Goal: Information Seeking & Learning: Find specific fact

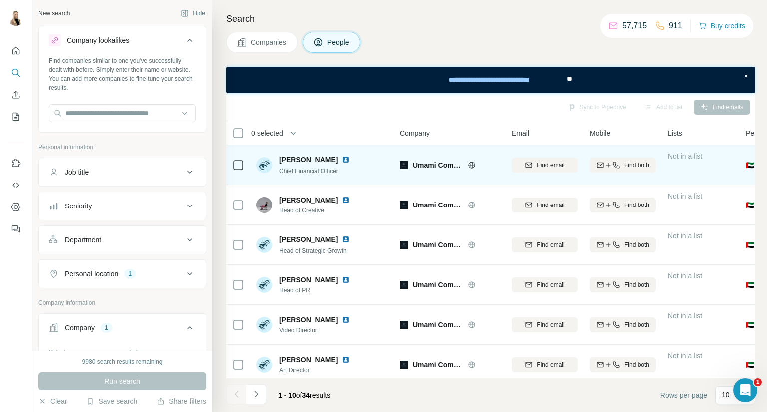
scroll to position [166, 0]
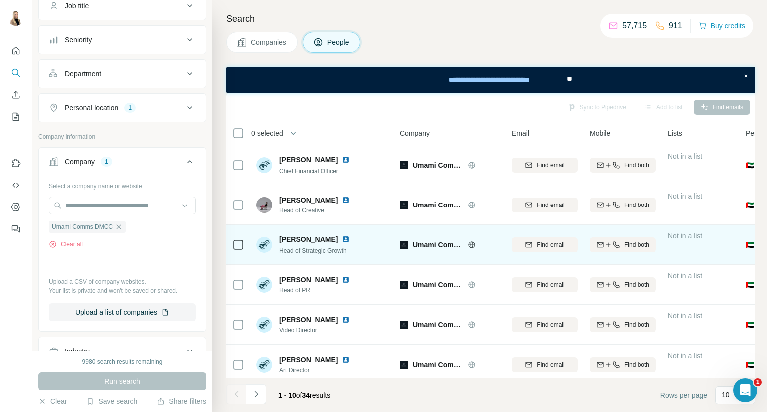
click at [349, 240] on img at bounding box center [345, 240] width 8 height 8
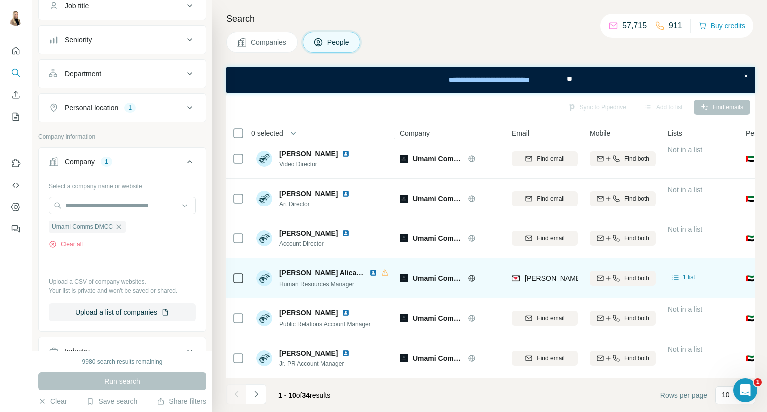
click at [372, 269] on img at bounding box center [373, 273] width 8 height 8
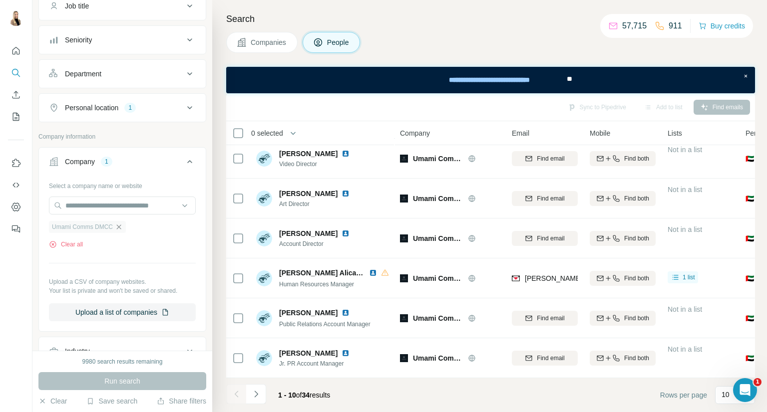
click at [121, 227] on icon "button" at bounding box center [119, 227] width 8 height 8
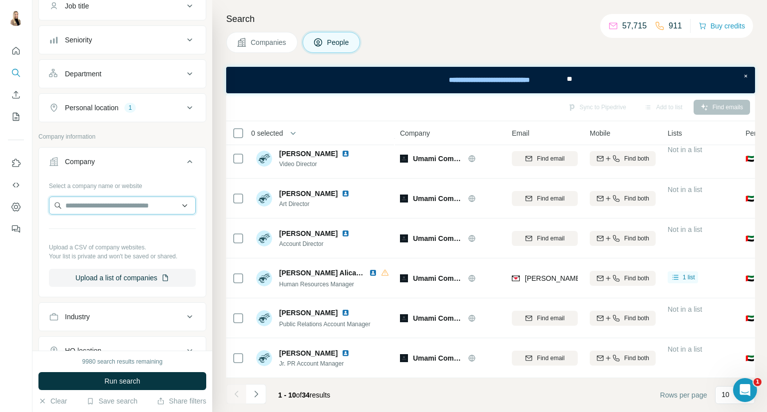
click at [120, 210] on input "text" at bounding box center [122, 206] width 147 height 18
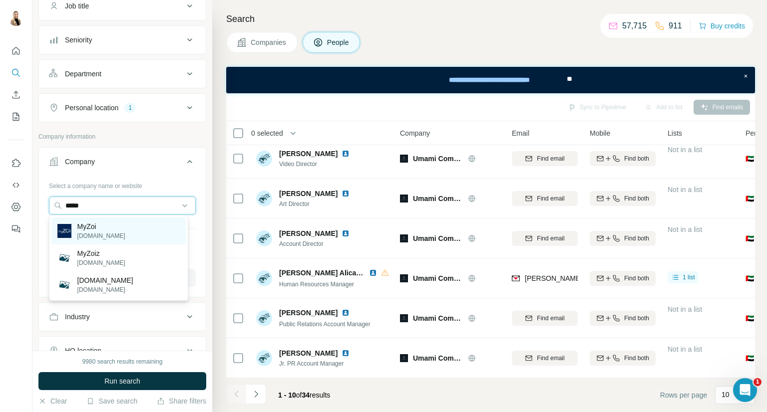
type input "*****"
click at [116, 232] on div "MyZoi [DOMAIN_NAME]" at bounding box center [118, 231] width 134 height 27
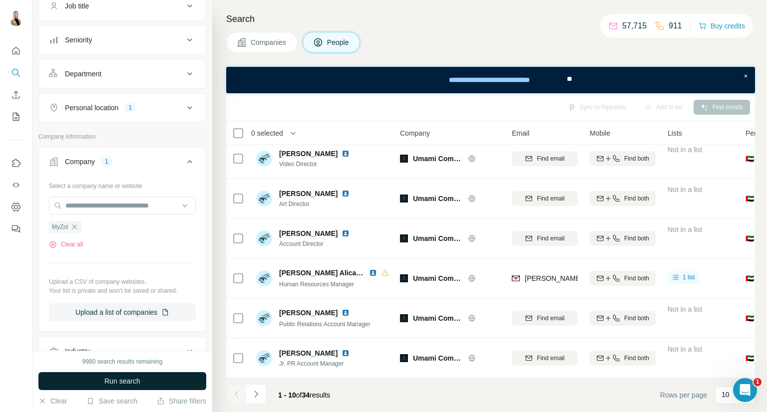
click at [116, 385] on span "Run search" at bounding box center [122, 381] width 36 height 10
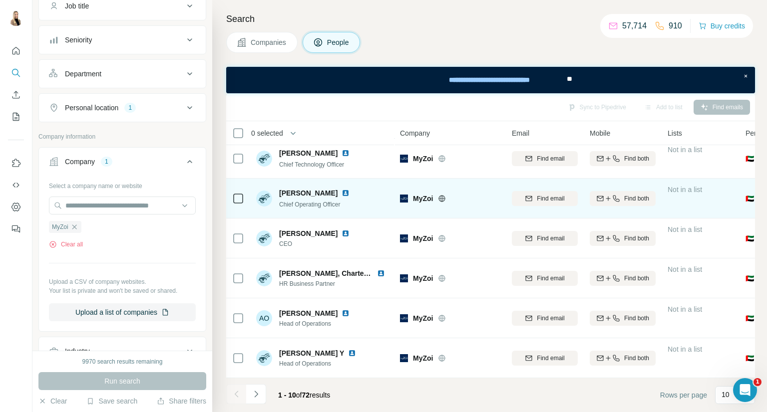
scroll to position [171, 0]
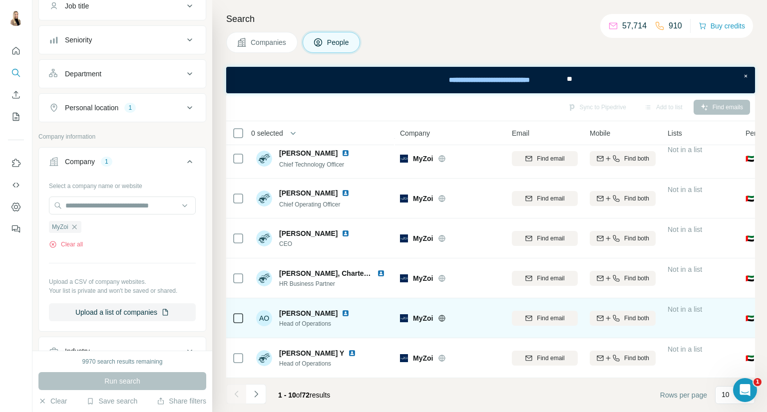
click at [341, 310] on img at bounding box center [345, 313] width 8 height 8
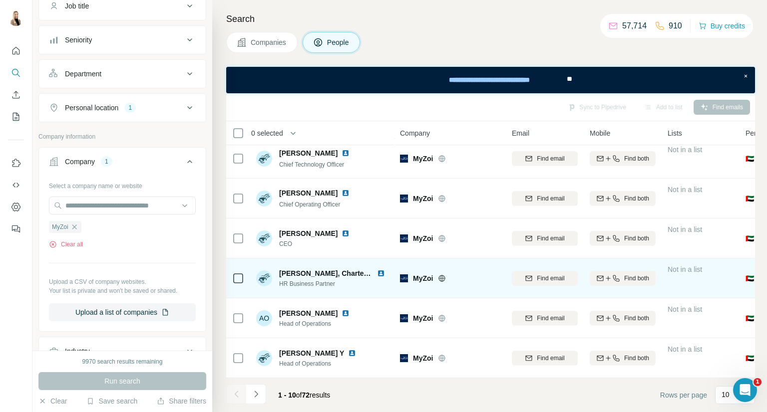
scroll to position [0, 0]
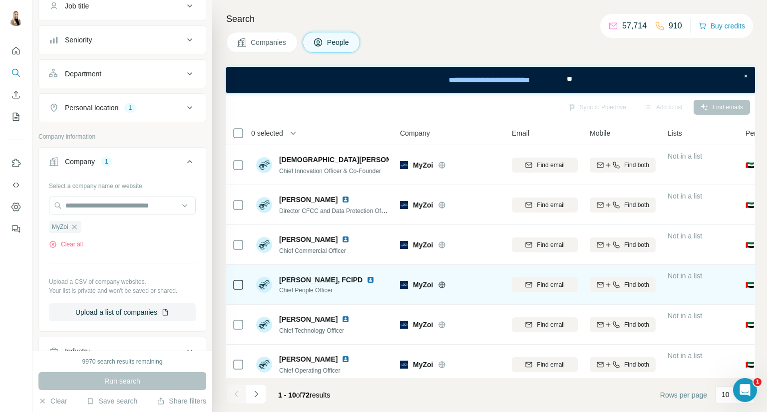
click at [366, 277] on img at bounding box center [370, 280] width 8 height 8
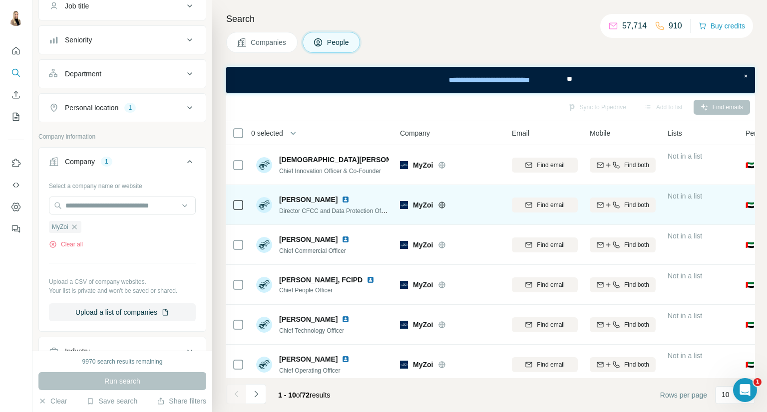
scroll to position [166, 0]
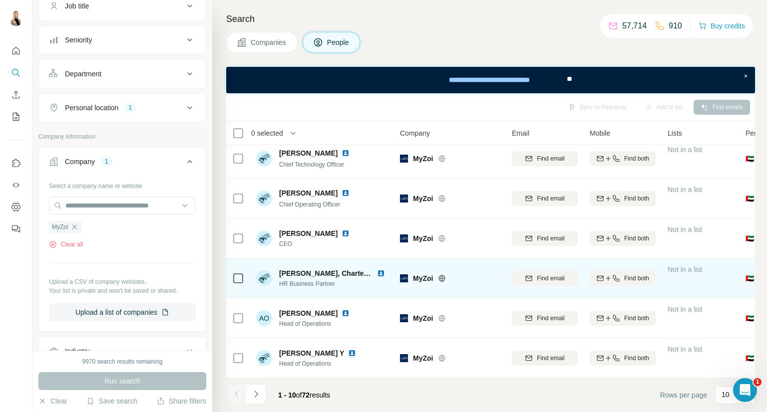
click at [380, 272] on img at bounding box center [381, 273] width 8 height 8
